Goal: Communication & Community: Participate in discussion

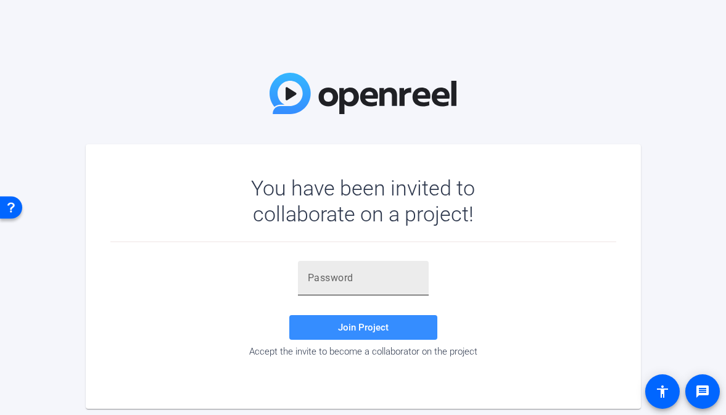
click at [350, 274] on input "text" at bounding box center [363, 278] width 111 height 15
paste input "_gHLcW"
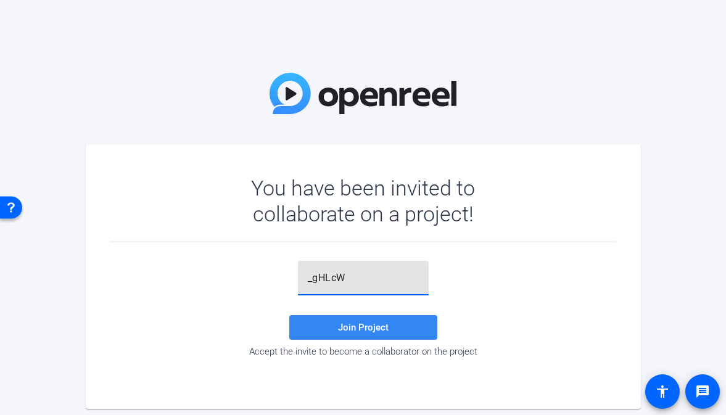
type input "_gHLcW"
click at [349, 328] on span "Join Project" at bounding box center [363, 327] width 51 height 11
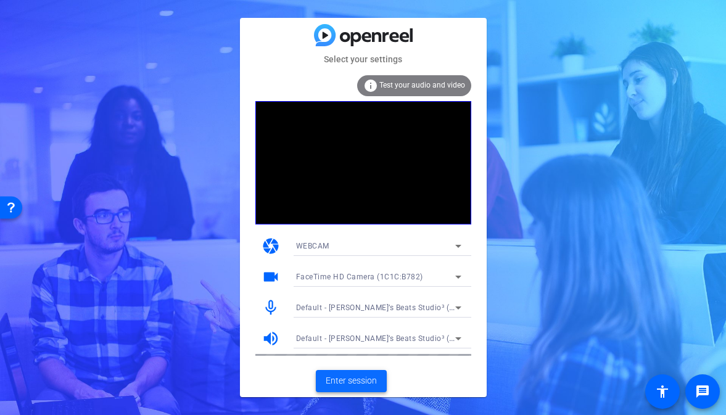
click at [363, 375] on span "Enter session" at bounding box center [351, 380] width 51 height 13
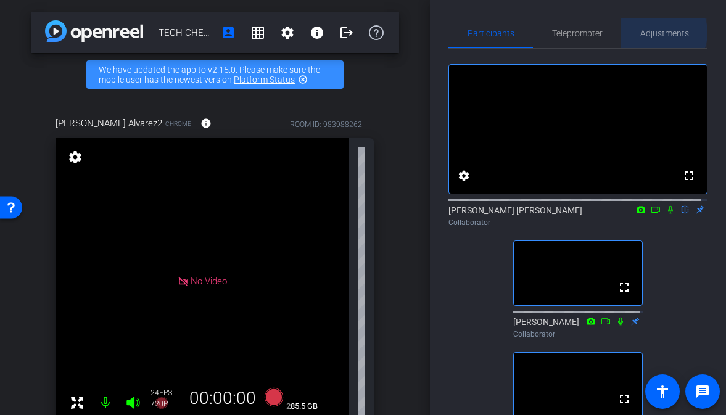
click at [654, 33] on span "Adjustments" at bounding box center [664, 33] width 49 height 9
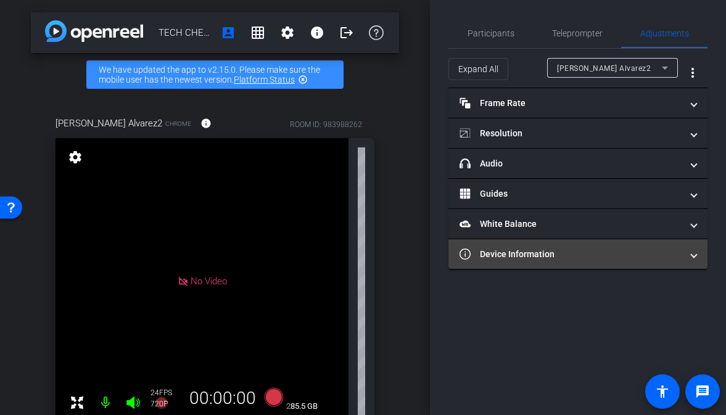
click at [529, 248] on mat-panel-title "Device Information" at bounding box center [571, 254] width 222 height 13
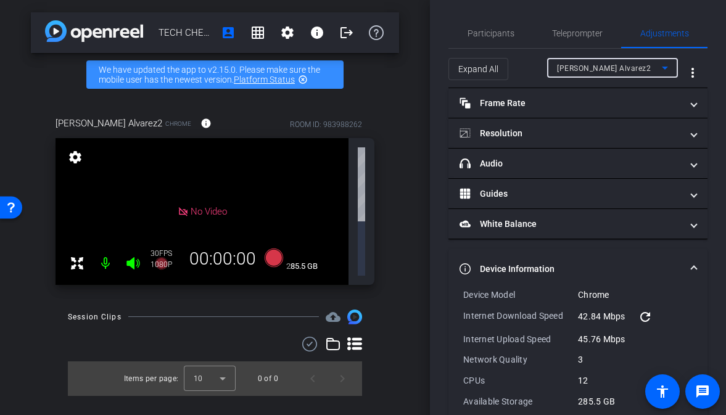
click at [595, 62] on div "[PERSON_NAME] Alvarez2" at bounding box center [609, 67] width 105 height 15
click at [595, 62] on div at bounding box center [363, 207] width 726 height 415
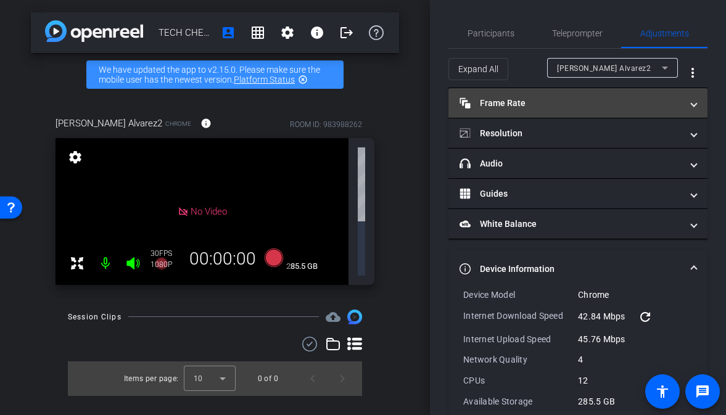
click at [500, 107] on mat-panel-title "Frame Rate Frame Rate" at bounding box center [571, 103] width 222 height 13
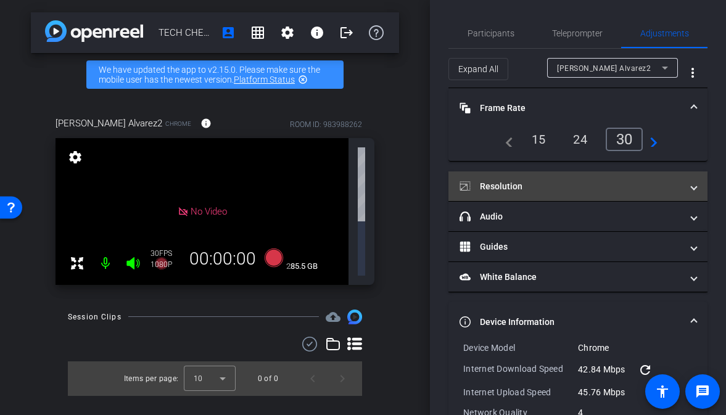
click at [503, 182] on mat-panel-title "Resolution" at bounding box center [571, 186] width 222 height 13
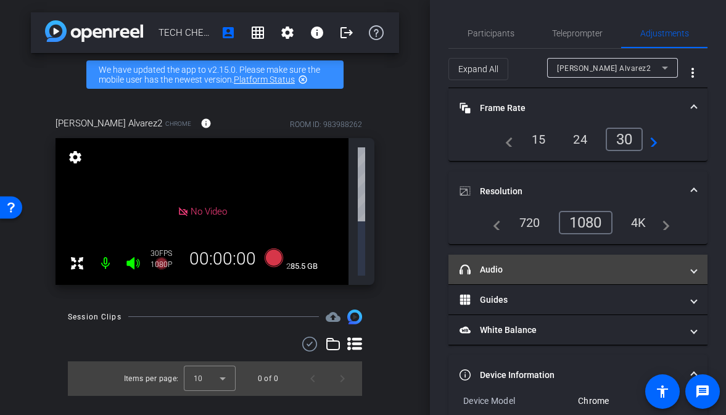
click at [497, 262] on mat-expansion-panel-header "headphone icon Audio" at bounding box center [577, 270] width 259 height 30
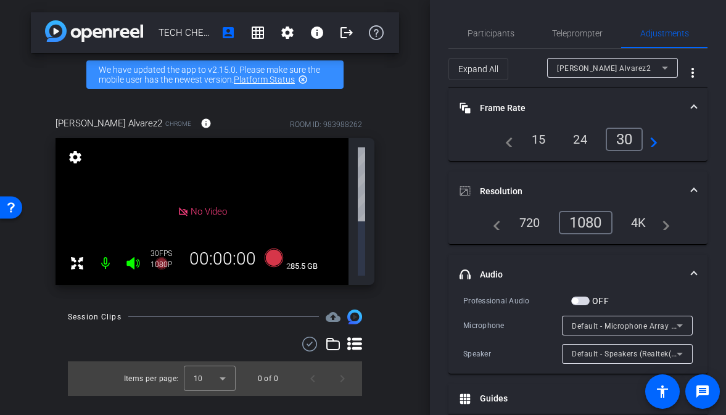
click at [397, 130] on div "[PERSON_NAME] Alvarez2 Chrome info ROOM ID: 983988262 No Video settings 285.5 G…" at bounding box center [215, 196] width 368 height 201
click at [493, 39] on span "Participants" at bounding box center [491, 34] width 47 height 30
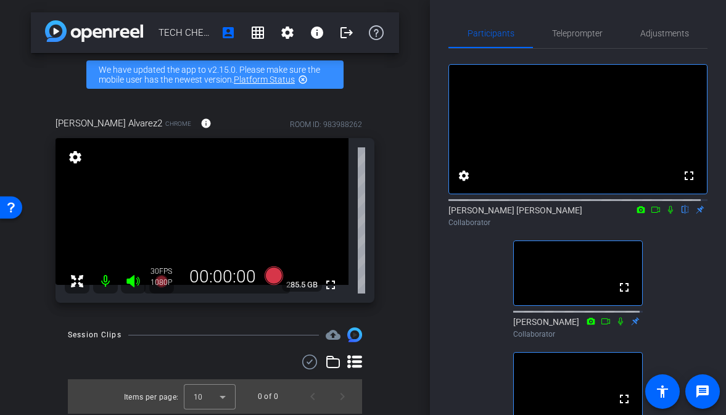
click at [666, 214] on icon at bounding box center [671, 209] width 10 height 9
click at [653, 213] on icon at bounding box center [655, 210] width 9 height 6
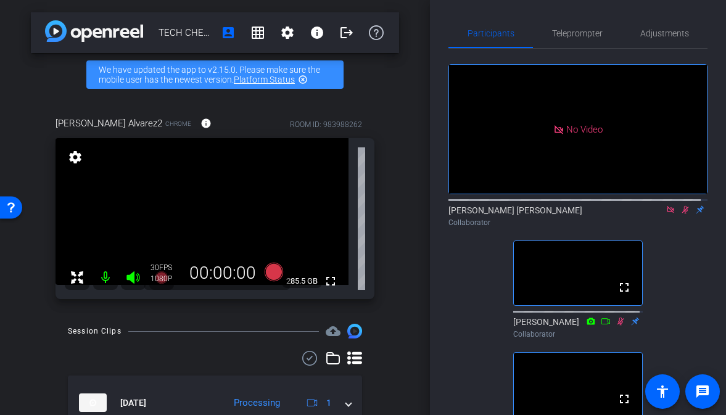
click at [666, 214] on icon at bounding box center [671, 209] width 10 height 9
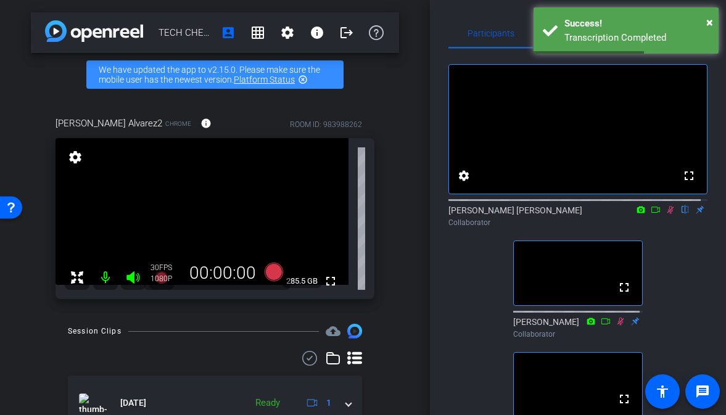
click at [672, 265] on div "fullscreen settings [PERSON_NAME] [PERSON_NAME] flip Collaborator fullscreen [P…" at bounding box center [577, 252] width 259 height 406
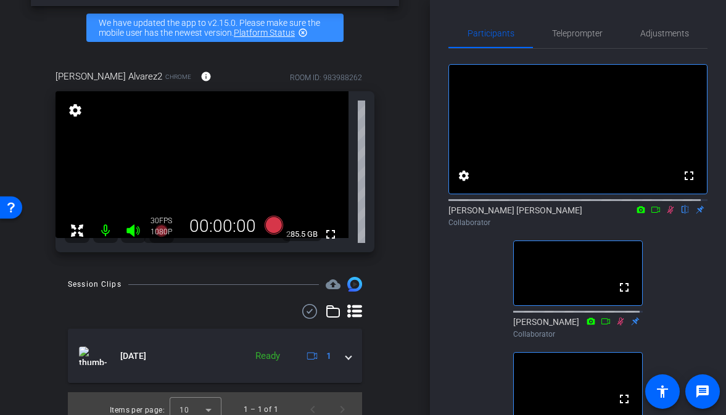
scroll to position [59, 0]
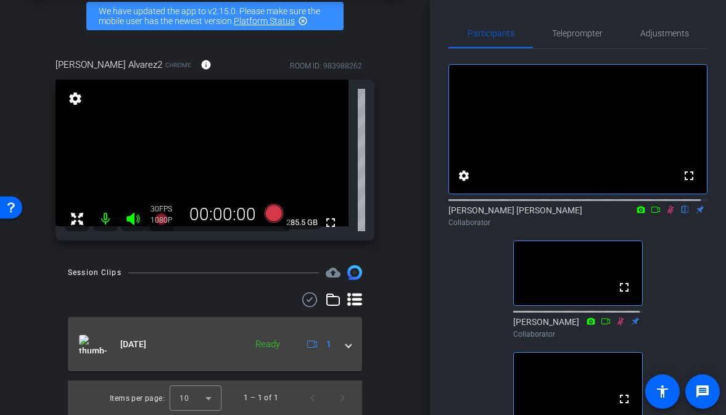
click at [258, 343] on div "Ready" at bounding box center [267, 344] width 37 height 14
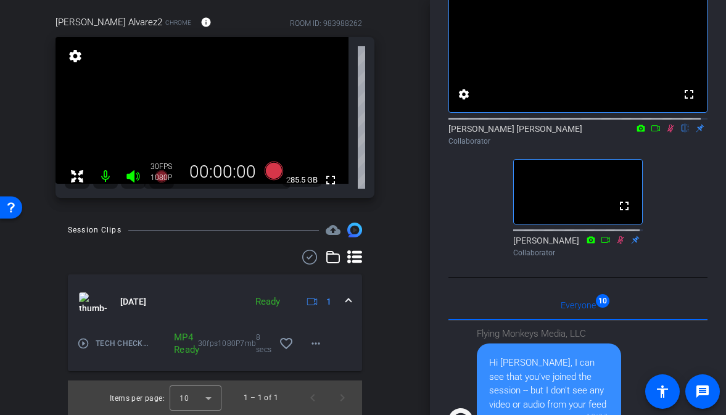
scroll to position [0, 0]
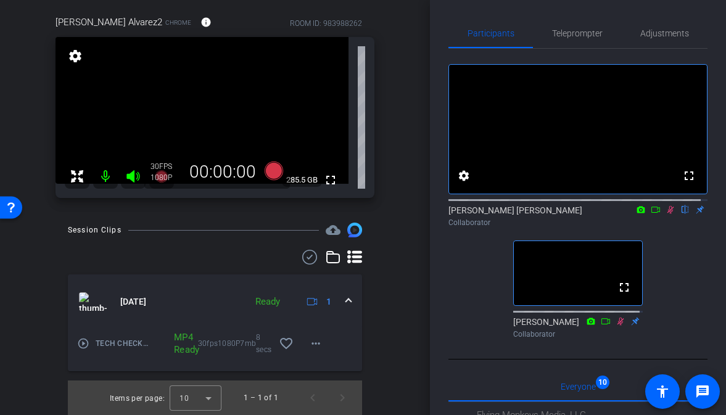
click at [666, 214] on icon at bounding box center [671, 209] width 10 height 9
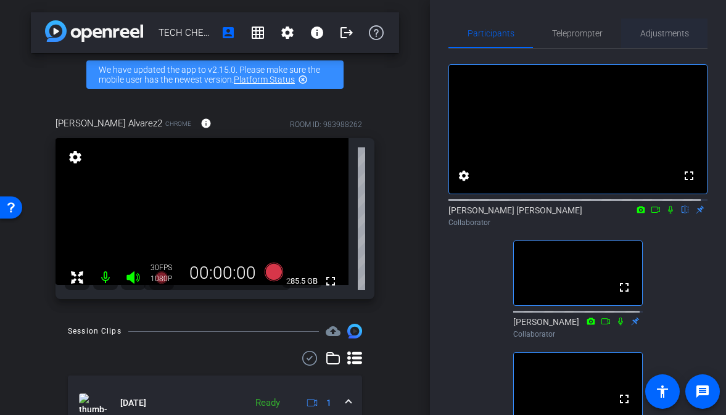
click at [640, 31] on span "Adjustments" at bounding box center [664, 33] width 49 height 9
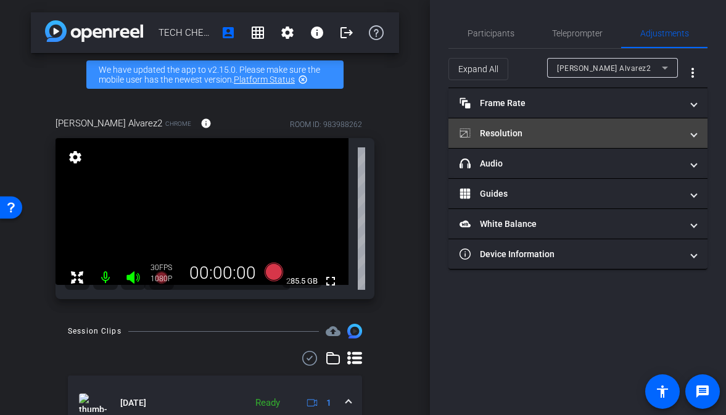
click at [506, 133] on mat-panel-title "Resolution" at bounding box center [571, 133] width 222 height 13
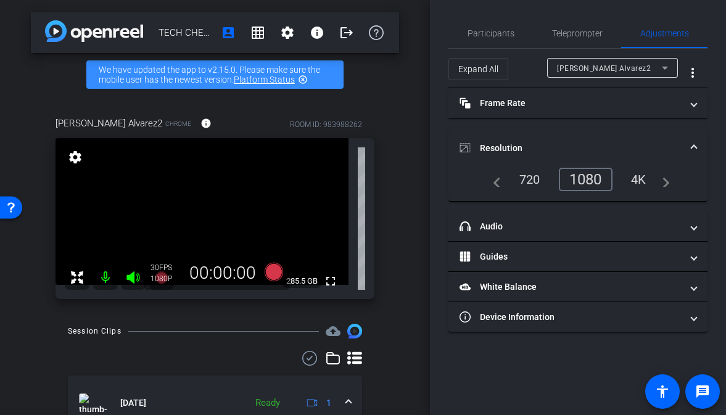
click at [693, 139] on mat-expansion-panel-header "Resolution" at bounding box center [577, 147] width 259 height 39
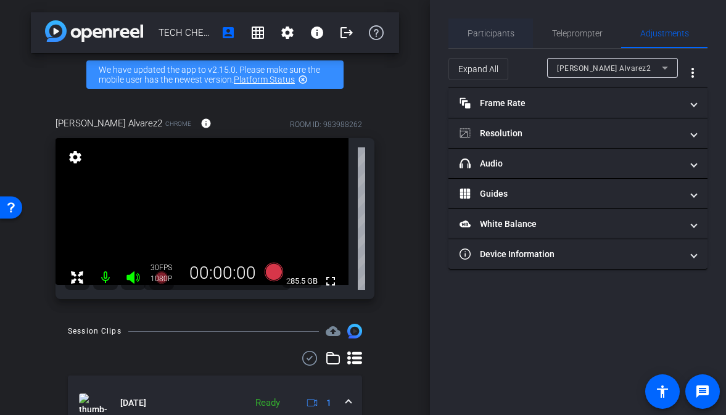
click at [496, 29] on span "Participants" at bounding box center [491, 33] width 47 height 9
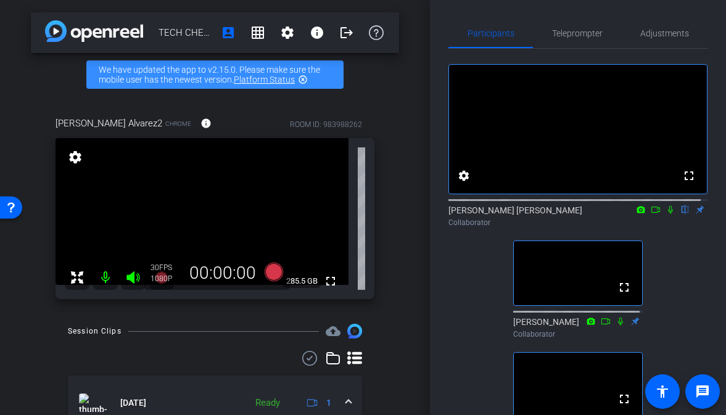
click at [666, 214] on icon at bounding box center [671, 209] width 10 height 9
click at [674, 32] on span "Adjustments" at bounding box center [664, 33] width 49 height 9
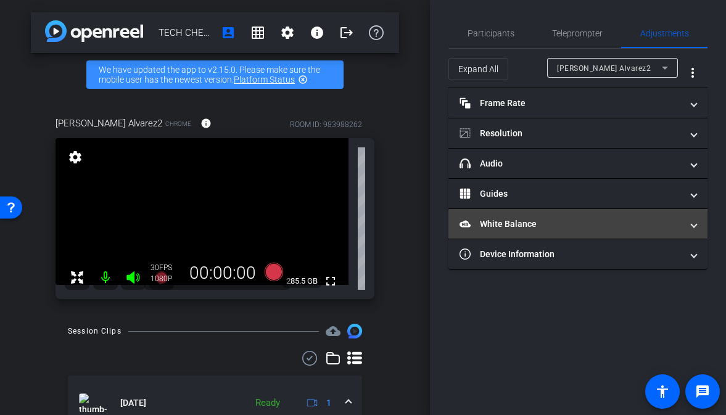
click at [510, 224] on mat-panel-title "White Balance White Balance" at bounding box center [571, 224] width 222 height 13
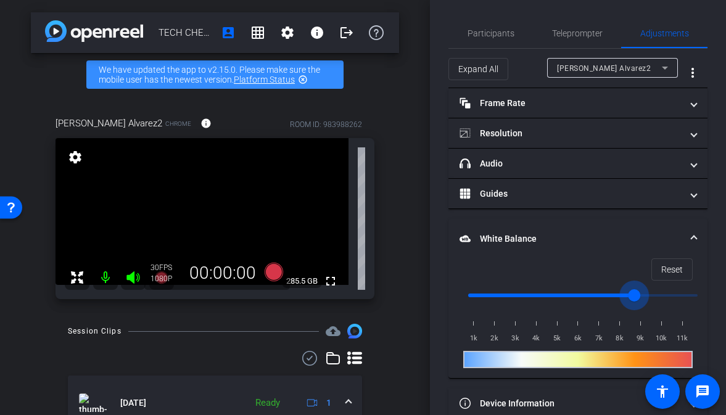
type input "11000"
drag, startPoint x: 693, startPoint y: 292, endPoint x: 742, endPoint y: 292, distance: 48.7
click at [711, 292] on input "range" at bounding box center [582, 295] width 255 height 27
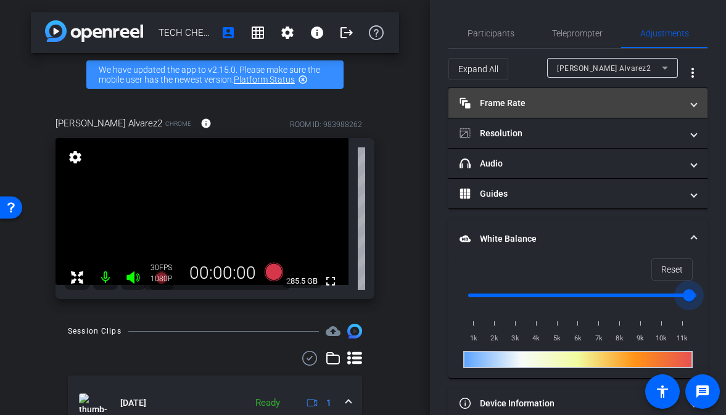
click at [605, 107] on mat-panel-title "Frame Rate Frame Rate" at bounding box center [571, 103] width 222 height 13
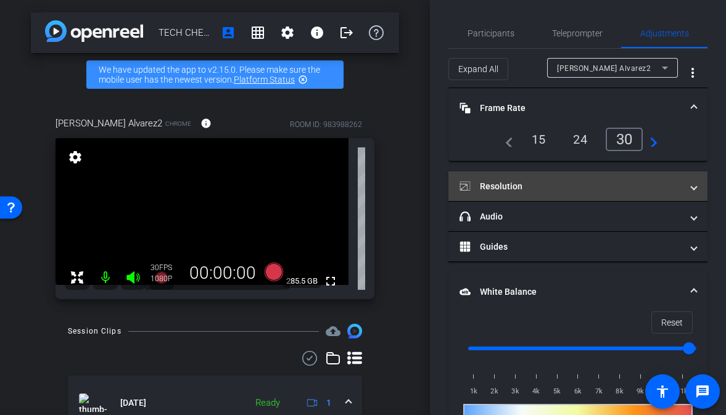
click at [593, 184] on mat-panel-title "Resolution" at bounding box center [571, 186] width 222 height 13
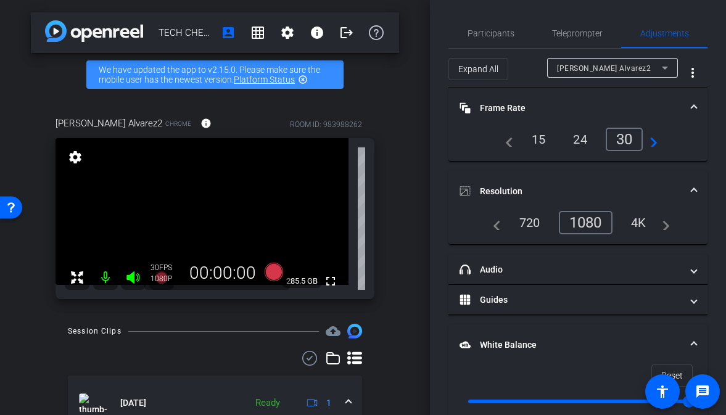
click at [664, 226] on mat-icon "navigate_next" at bounding box center [662, 222] width 15 height 15
click at [637, 222] on div "4K" at bounding box center [639, 222] width 34 height 21
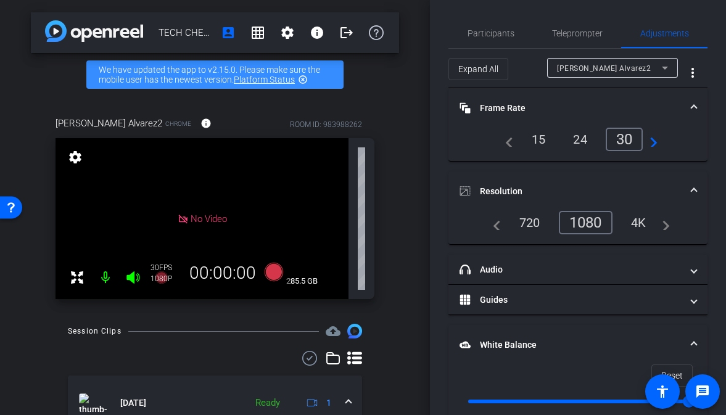
click at [592, 223] on div "1080" at bounding box center [586, 222] width 54 height 23
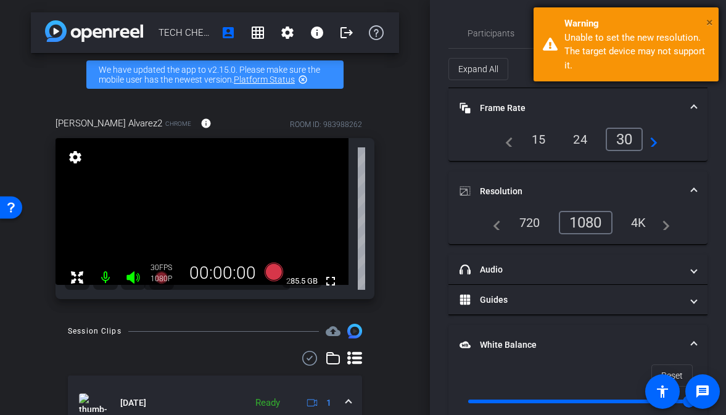
click at [711, 19] on span "×" at bounding box center [709, 22] width 7 height 15
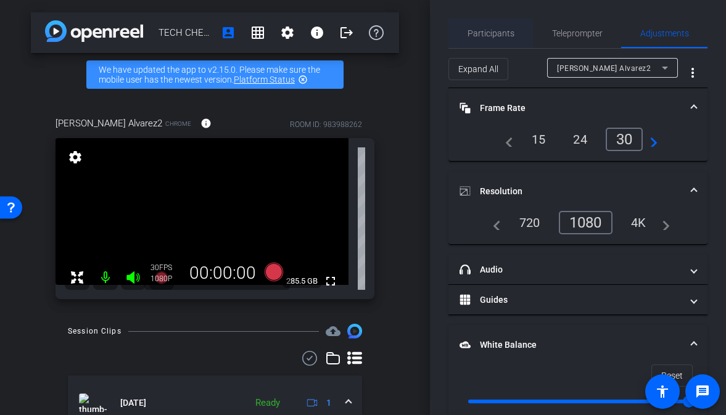
click at [495, 35] on span "Participants" at bounding box center [491, 33] width 47 height 9
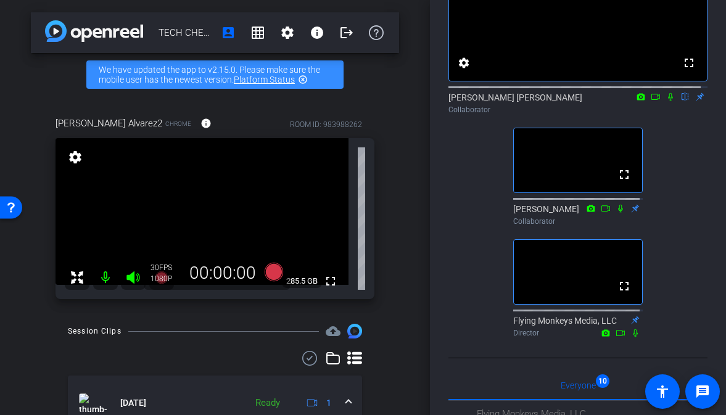
scroll to position [114, 0]
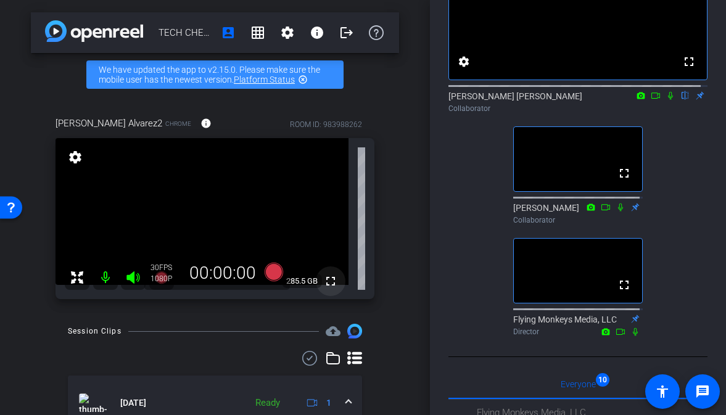
click at [326, 284] on mat-icon "fullscreen" at bounding box center [330, 281] width 15 height 15
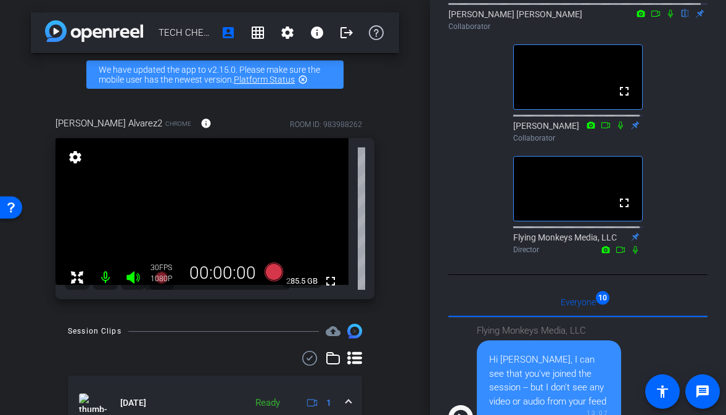
scroll to position [0, 0]
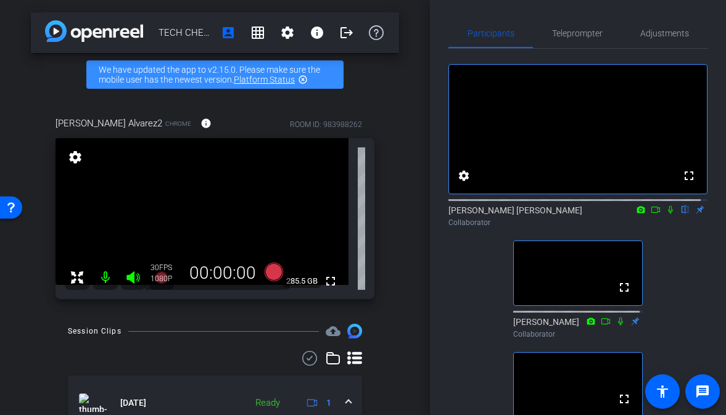
click at [668, 214] on icon at bounding box center [670, 210] width 5 height 8
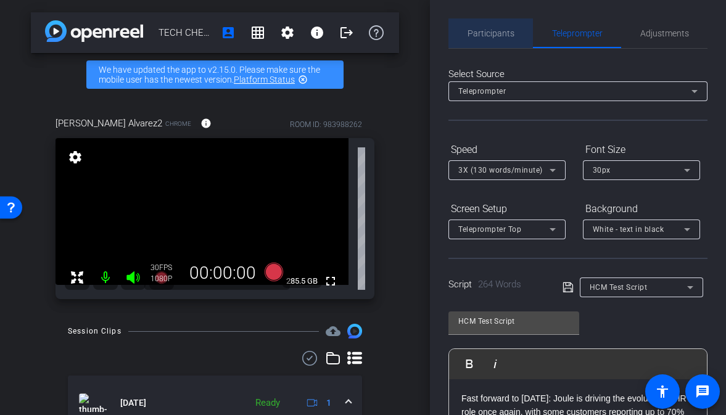
click at [493, 32] on span "Participants" at bounding box center [491, 33] width 47 height 9
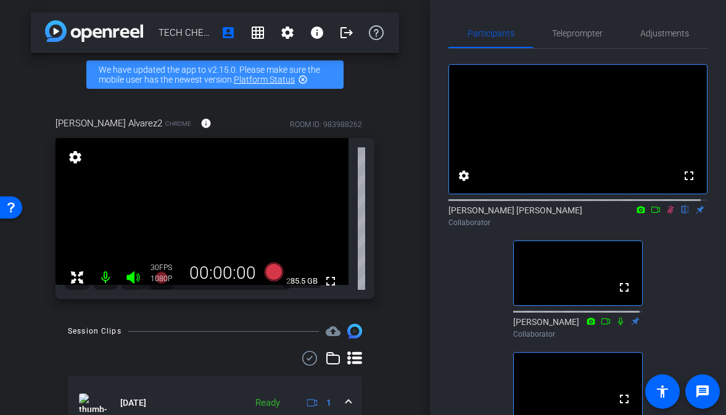
click at [666, 214] on icon at bounding box center [671, 209] width 10 height 9
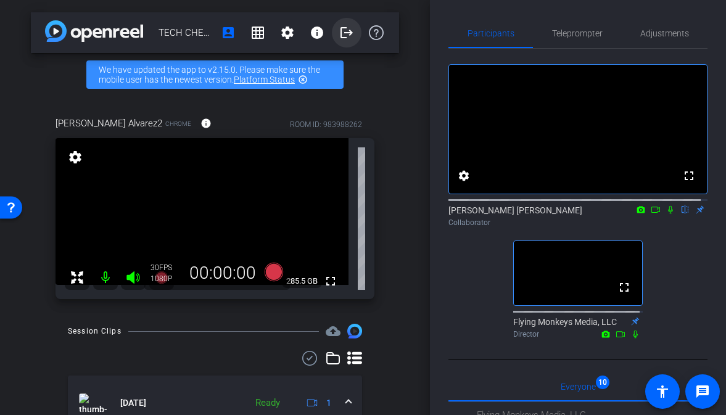
click at [340, 30] on mat-icon "logout" at bounding box center [346, 32] width 15 height 15
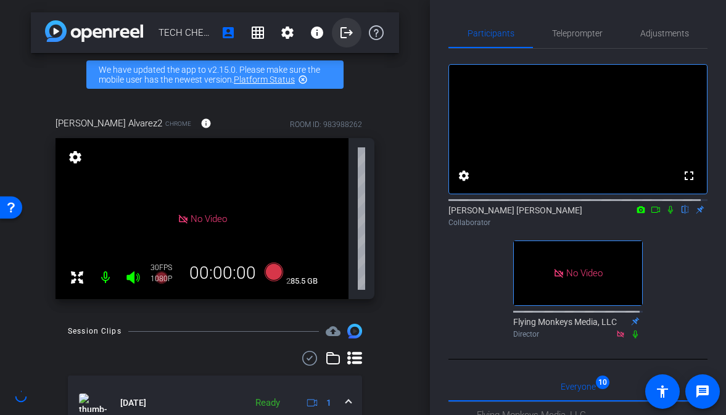
click at [340, 28] on mat-icon "logout" at bounding box center [346, 32] width 15 height 15
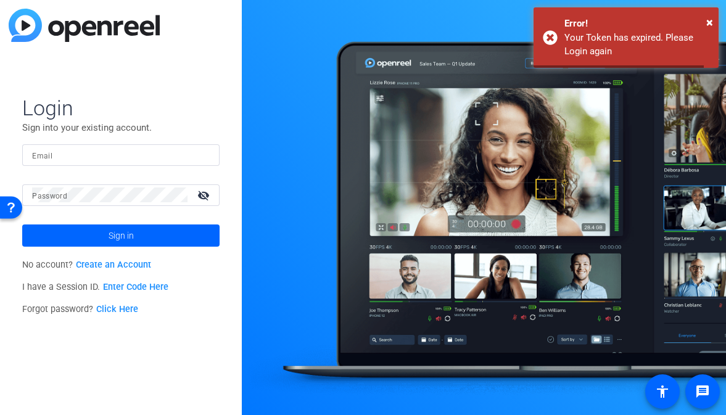
type input "[PERSON_NAME][EMAIL_ADDRESS][DOMAIN_NAME]"
